Goal: Check status: Check status

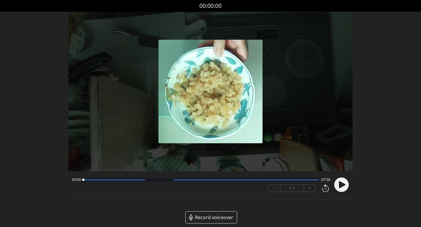
click at [341, 183] on icon at bounding box center [342, 184] width 6 height 7
click at [130, 181] on div at bounding box center [201, 179] width 236 height 3
click at [153, 180] on div at bounding box center [201, 179] width 236 height 3
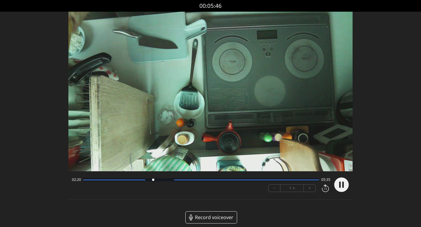
click at [176, 181] on div at bounding box center [201, 179] width 236 height 3
click at [212, 180] on div at bounding box center [246, 180] width 145 height 1
click at [280, 181] on div at bounding box center [201, 179] width 236 height 3
click at [306, 181] on div at bounding box center [201, 179] width 236 height 3
click at [346, 187] on circle at bounding box center [341, 185] width 15 height 15
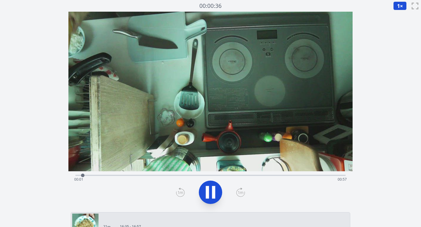
click at [178, 175] on div "Time elapsed: 00:01 Time remaining: 00:57" at bounding box center [210, 174] width 270 height 7
click at [202, 170] on video at bounding box center [210, 92] width 284 height 160
click at [202, 177] on div "Time elapsed: 00:23 Time remaining: 00:35" at bounding box center [210, 179] width 273 height 9
click at [202, 173] on div "Time elapsed: 00:50 Time remaining: 00:08" at bounding box center [210, 174] width 270 height 7
click at [202, 176] on div "Time elapsed: 00:53 Time remaining: 00:04" at bounding box center [210, 179] width 273 height 9
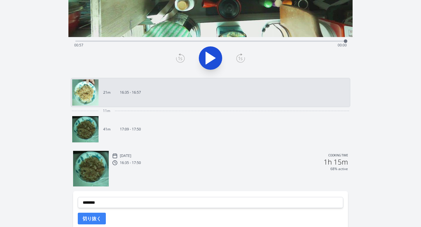
scroll to position [138, 0]
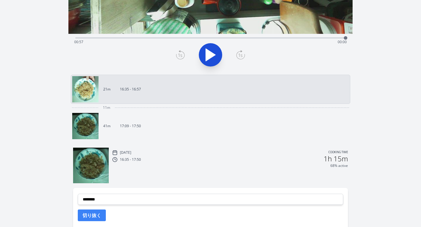
click at [86, 125] on img at bounding box center [85, 126] width 26 height 26
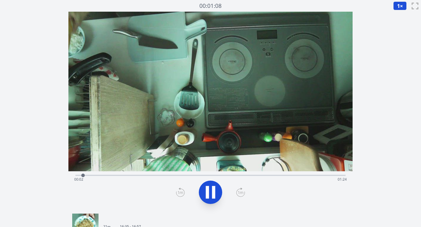
click at [108, 174] on div "Time elapsed: 00:02 Time remaining: 01:24" at bounding box center [210, 174] width 270 height 7
click at [128, 174] on div "Time elapsed: 00:10 Time remaining: 01:15" at bounding box center [210, 174] width 270 height 7
click at [171, 173] on div "Time elapsed: 00:17 Time remaining: 01:09" at bounding box center [210, 174] width 270 height 7
click at [202, 173] on div "Time elapsed: 00:30 Time remaining: 00:55" at bounding box center [210, 174] width 270 height 7
click at [202, 196] on icon at bounding box center [210, 192] width 16 height 16
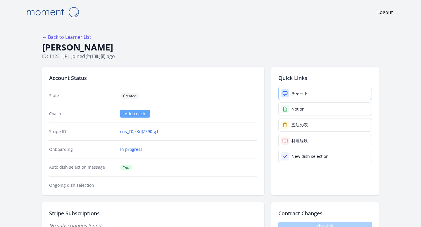
click at [283, 92] on icon at bounding box center [285, 93] width 4 height 4
click at [137, 150] on link "In progress" at bounding box center [131, 150] width 22 height 6
click at [282, 91] on icon at bounding box center [285, 94] width 6 height 6
click at [138, 149] on link "In progress" at bounding box center [131, 150] width 22 height 6
click at [285, 92] on icon at bounding box center [285, 94] width 6 height 6
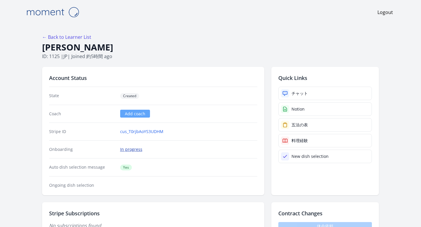
click at [136, 150] on link "In progress" at bounding box center [131, 150] width 22 height 6
click at [129, 150] on link "In progress" at bounding box center [131, 150] width 22 height 6
